Goal: Check status

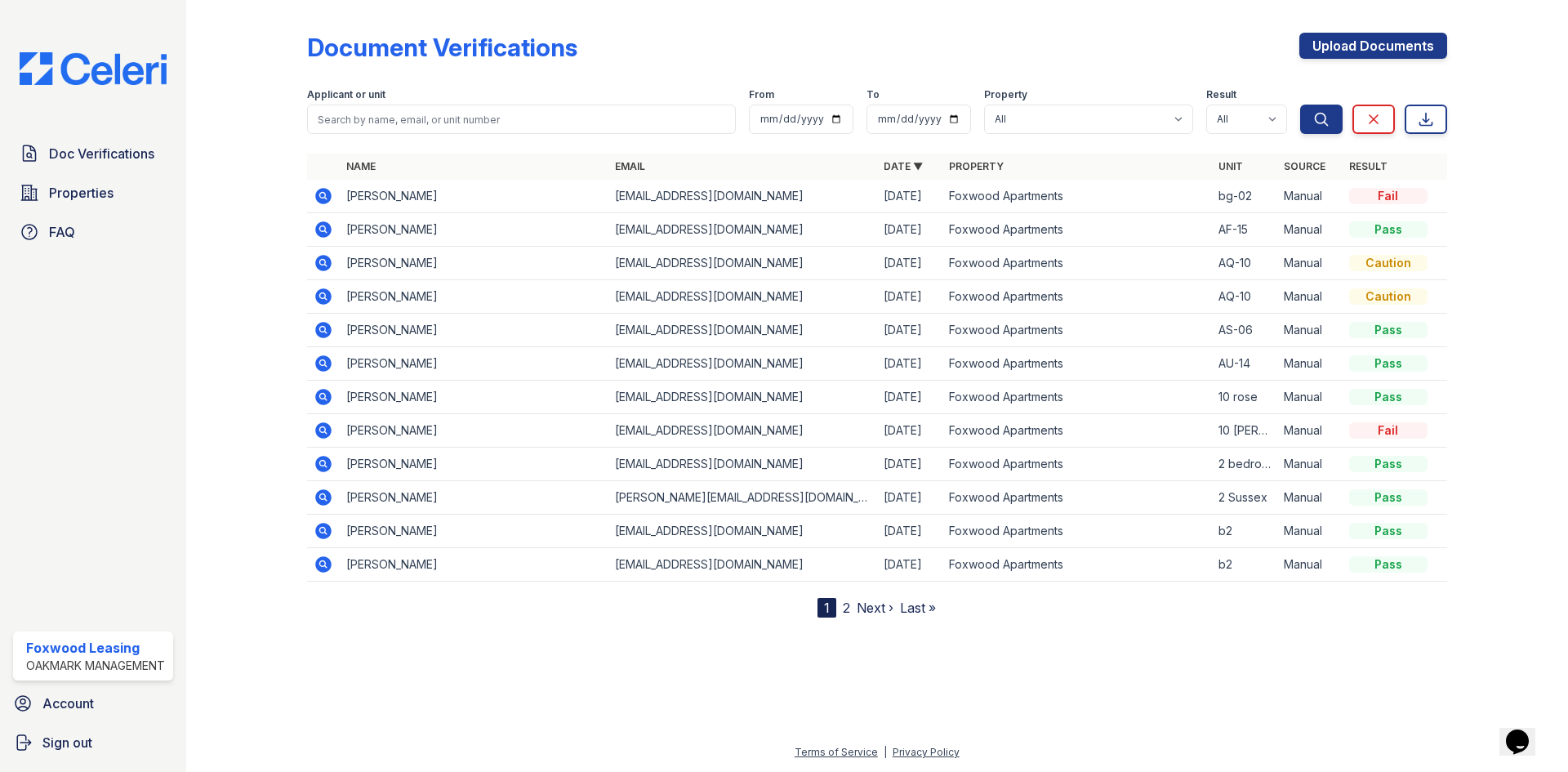
click at [446, 200] on td "Cassandra Kauffman" at bounding box center [473, 196] width 268 height 34
click at [446, 201] on td "Cassandra Kauffman" at bounding box center [473, 196] width 268 height 34
click at [869, 230] on td "joshuaechevarria111@gmail.com" at bounding box center [742, 230] width 268 height 34
click at [829, 198] on td "[EMAIL_ADDRESS][DOMAIN_NAME]" at bounding box center [742, 196] width 268 height 34
click at [1282, 194] on td "Manual" at bounding box center [1309, 196] width 65 height 34
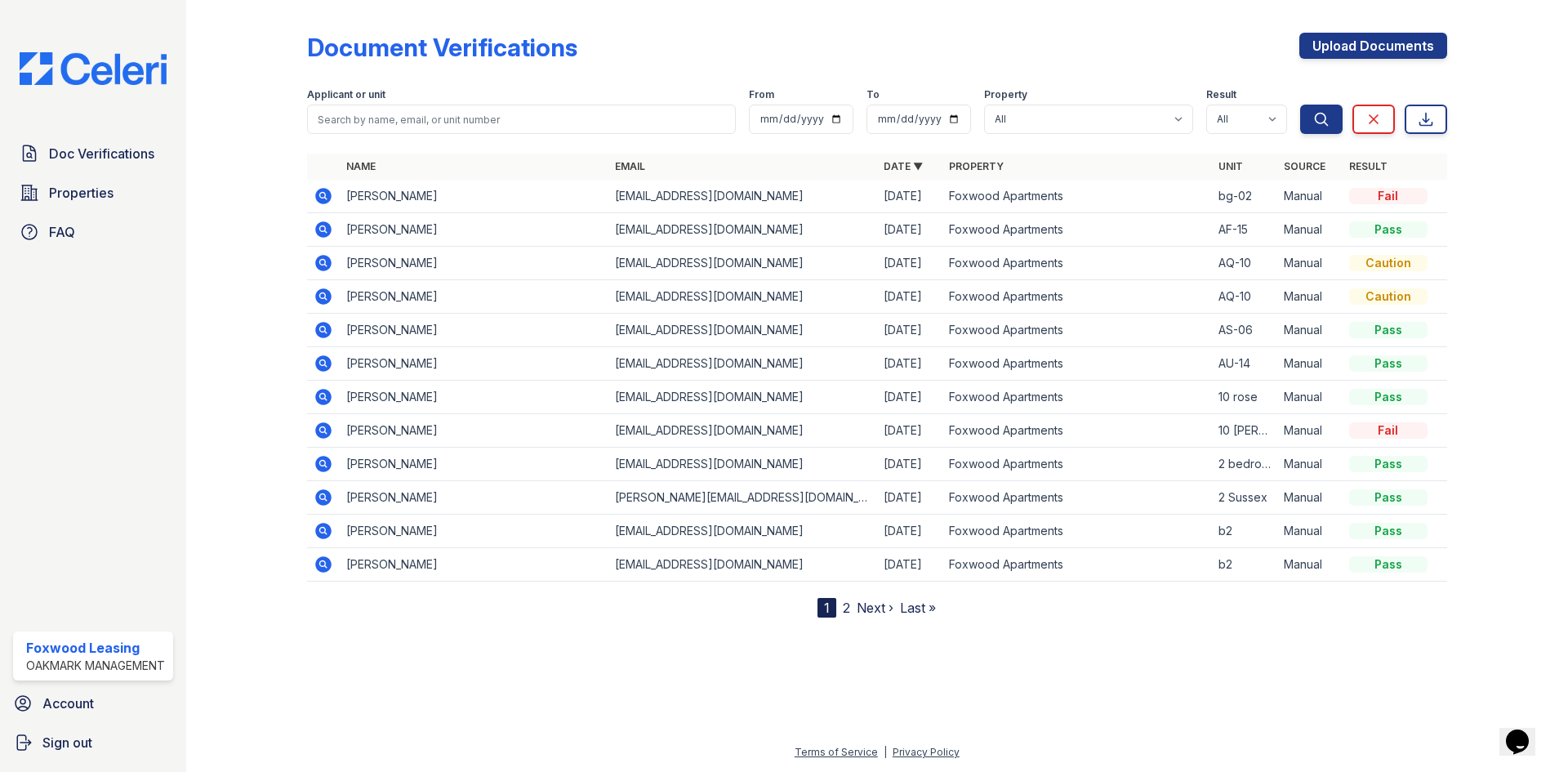
click at [1374, 201] on div "Fail" at bounding box center [1388, 195] width 79 height 16
click at [370, 197] on td "Cassandra Kauffman" at bounding box center [473, 196] width 268 height 34
click at [491, 194] on td "Cassandra Kauffman" at bounding box center [473, 196] width 268 height 34
click at [323, 188] on icon at bounding box center [323, 195] width 16 height 16
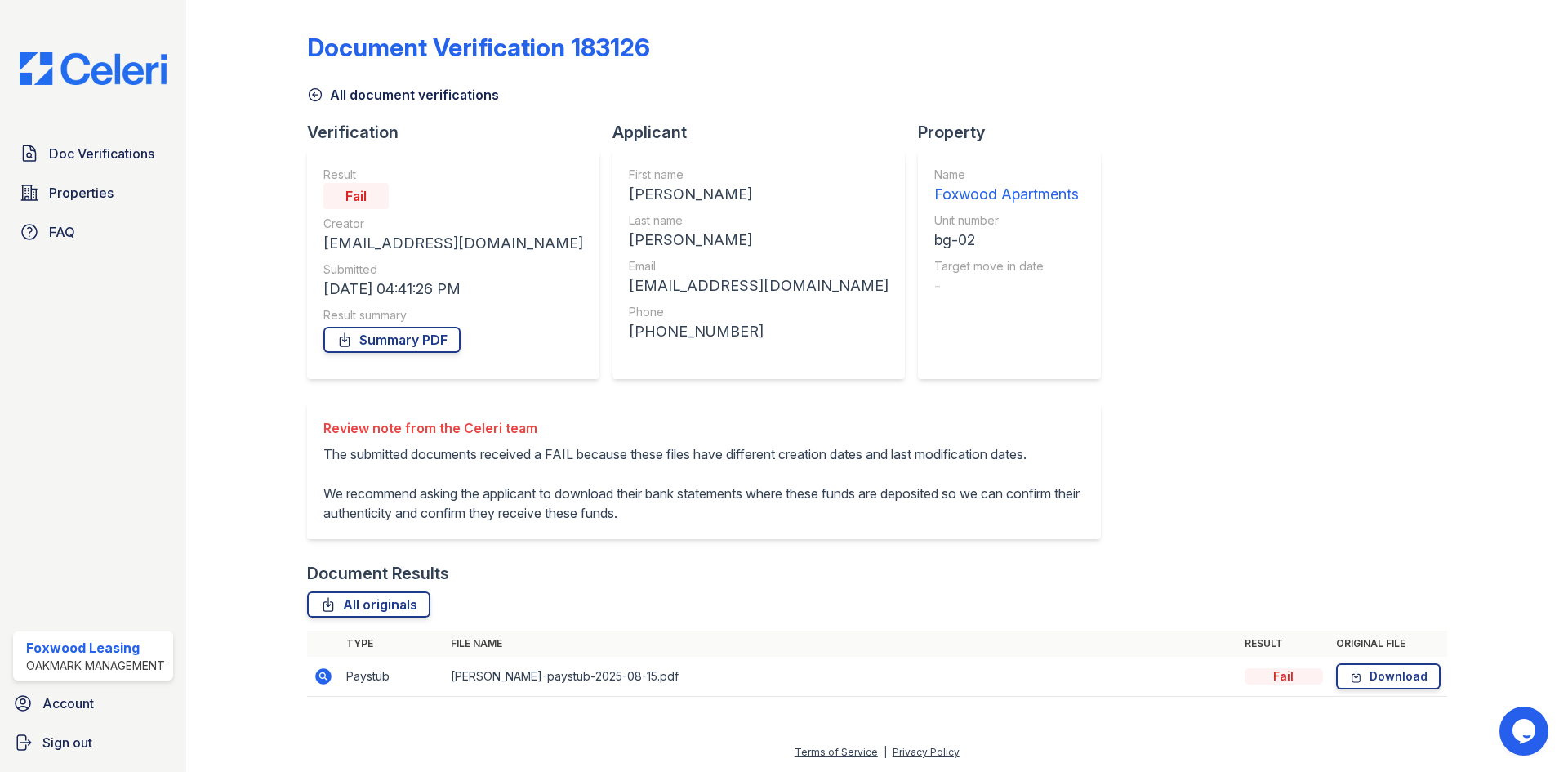
scroll to position [16, 0]
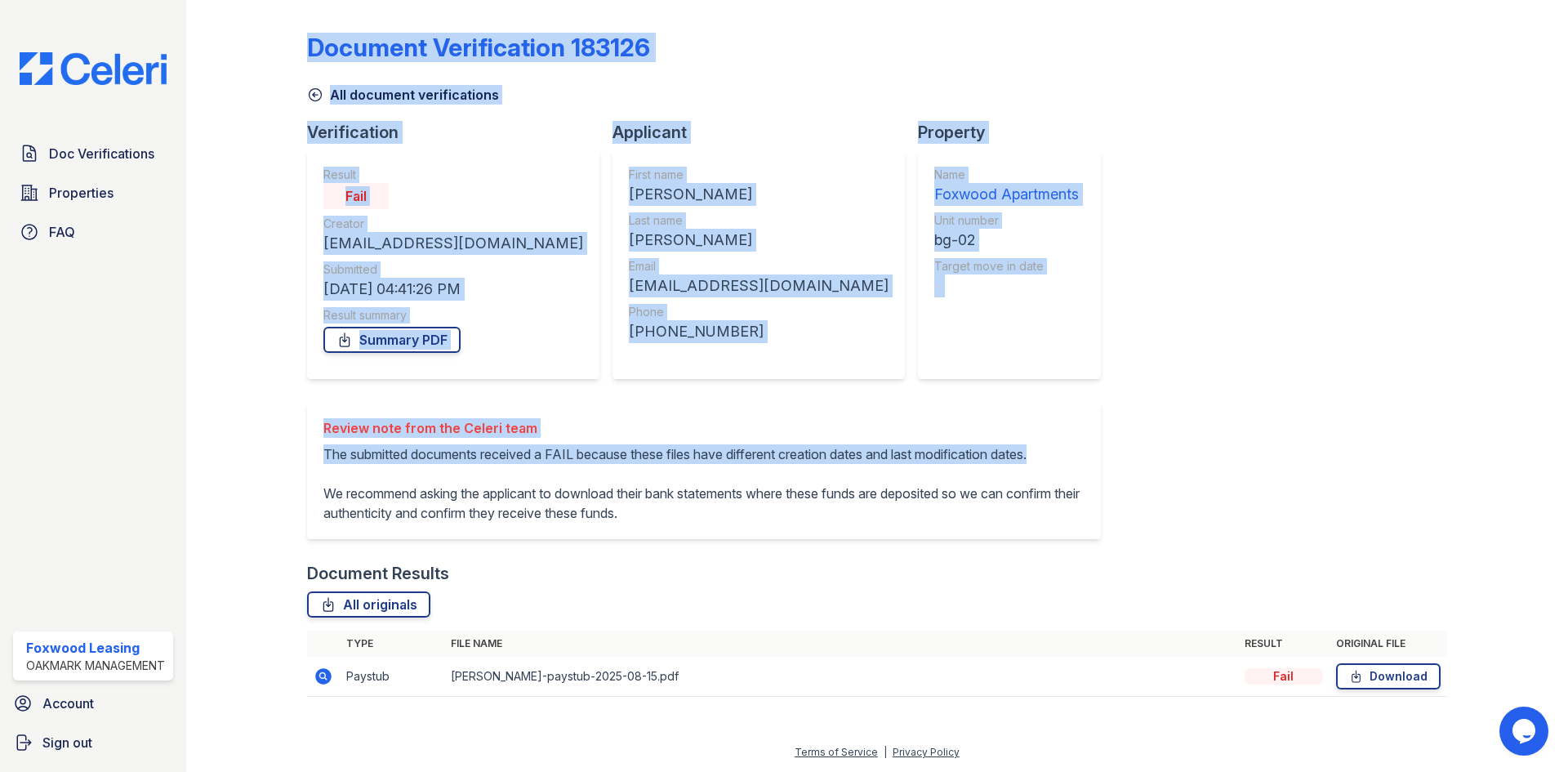
drag, startPoint x: 297, startPoint y: 432, endPoint x: 663, endPoint y: 463, distance: 367.3
click at [663, 463] on div "Document Verification 183126 All document verifications Verification Result Fai…" at bounding box center [877, 369] width 1330 height 739
click at [615, 444] on p "The submitted documents received a FAIL because these files have different crea…" at bounding box center [704, 484] width 761 height 79
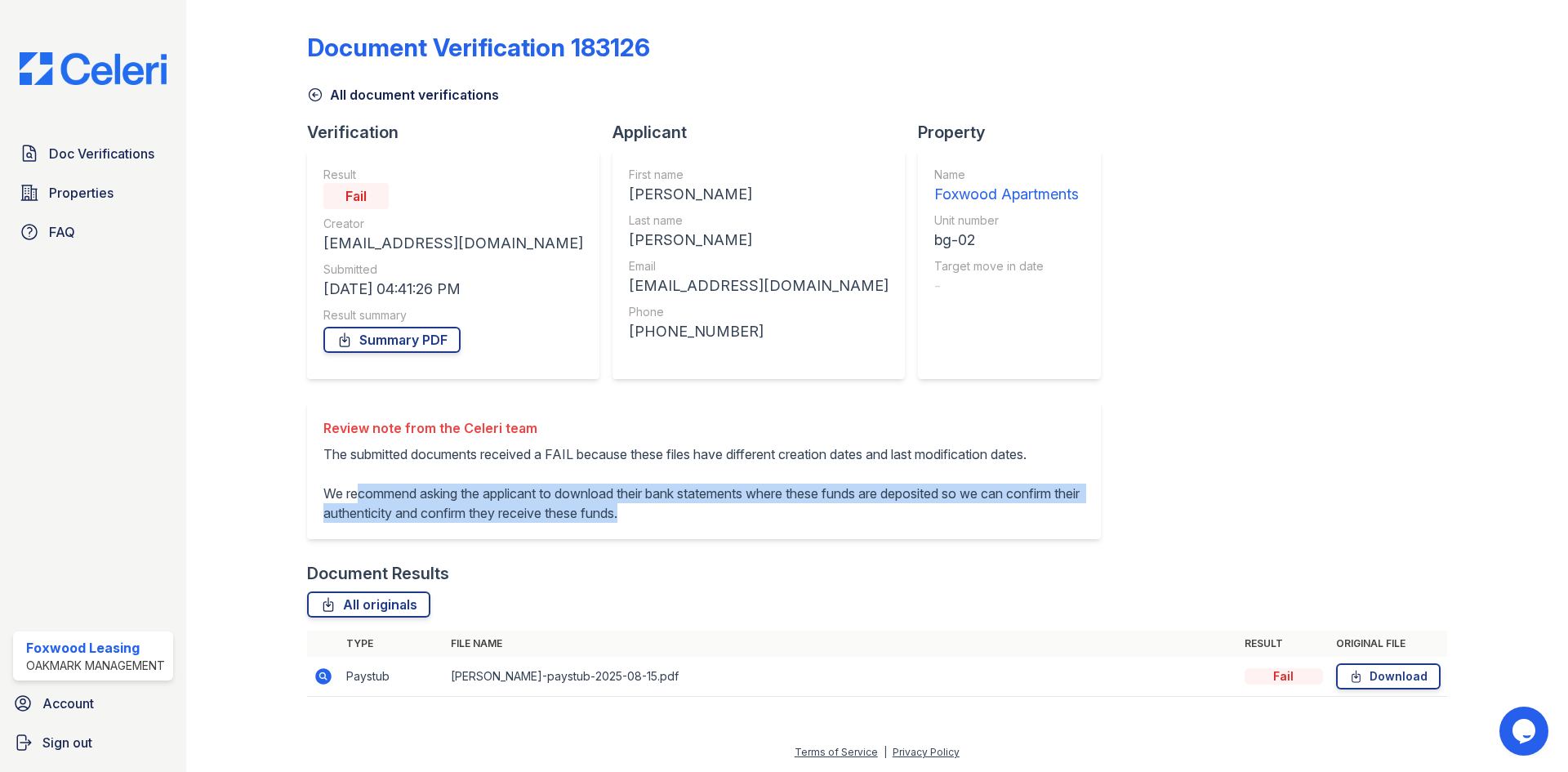
drag, startPoint x: 356, startPoint y: 490, endPoint x: 777, endPoint y: 544, distance: 424.4
click at [777, 544] on div "Review note from the Celeri team The submitted documents received a FAIL becaus…" at bounding box center [709, 482] width 807 height 160
click at [788, 516] on p "The submitted documents received a FAIL because these files have different crea…" at bounding box center [704, 484] width 761 height 79
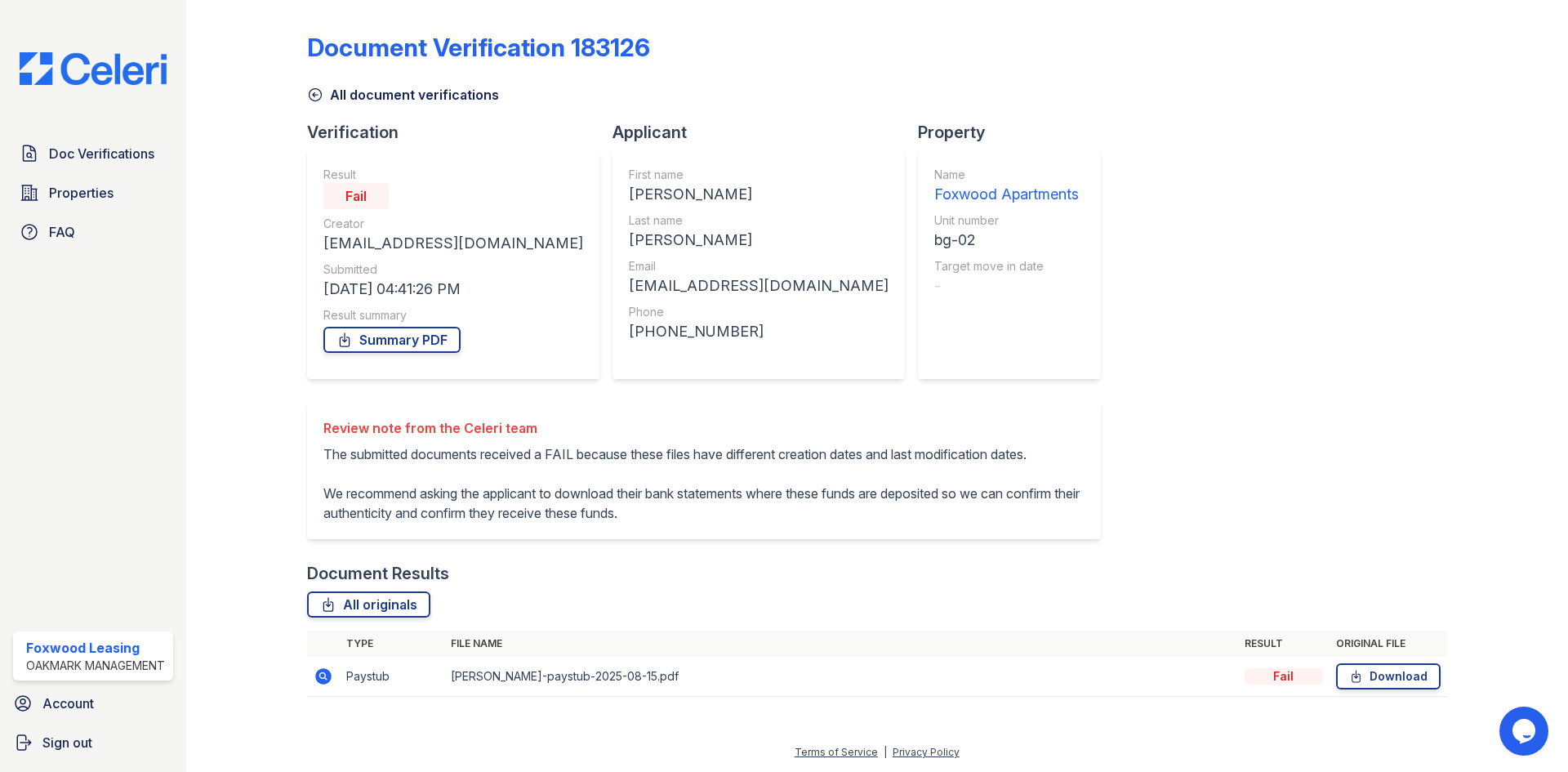
scroll to position [0, 0]
